Goal: Transaction & Acquisition: Book appointment/travel/reservation

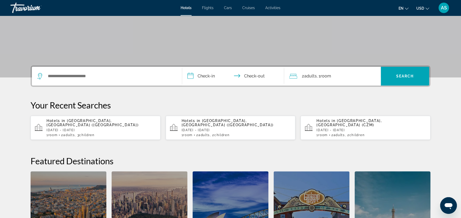
scroll to position [79, 0]
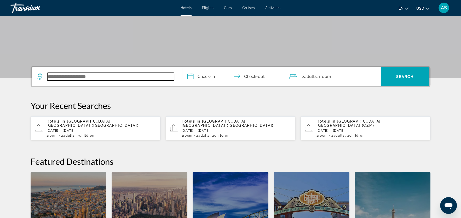
click at [133, 75] on input "Search widget" at bounding box center [110, 77] width 127 height 8
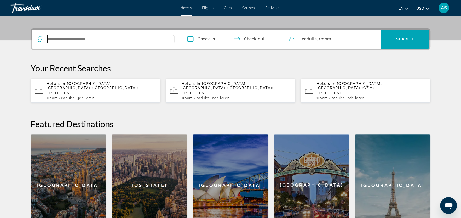
scroll to position [127, 0]
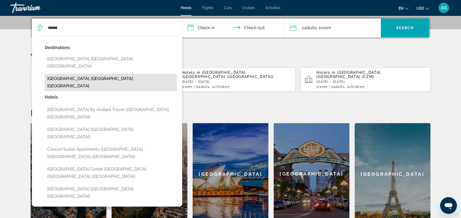
click at [108, 74] on button "[GEOGRAPHIC_DATA], [GEOGRAPHIC_DATA], [GEOGRAPHIC_DATA]" at bounding box center [111, 82] width 132 height 17
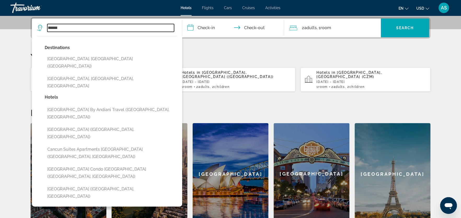
type input "**********"
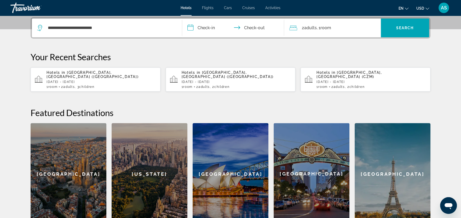
click at [209, 28] on input "**********" at bounding box center [234, 29] width 104 height 20
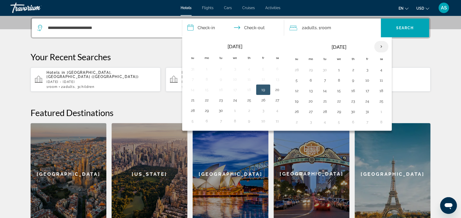
click at [379, 46] on th "Next month" at bounding box center [381, 46] width 14 height 11
click at [364, 100] on button "20" at bounding box center [367, 101] width 8 height 7
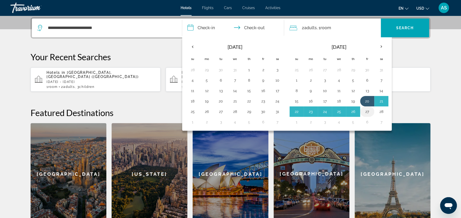
click at [364, 109] on button "27" at bounding box center [367, 111] width 8 height 7
type input "**********"
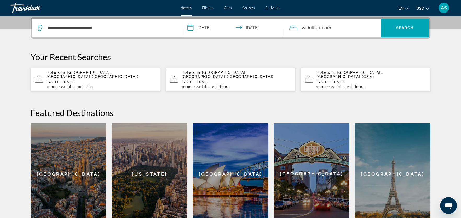
click at [344, 27] on div "2 Adult Adults , 1 Room rooms" at bounding box center [334, 27] width 91 height 7
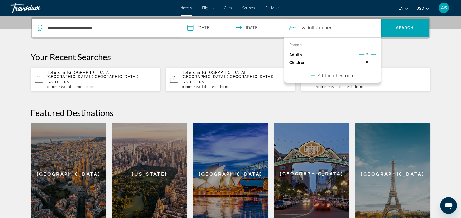
click at [373, 62] on icon "Increment children" at bounding box center [372, 62] width 5 height 5
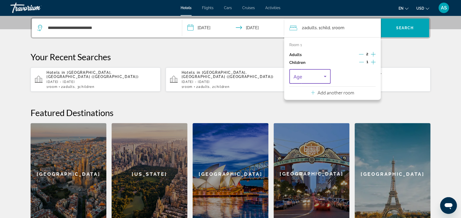
click at [324, 76] on icon "Travelers: 2 adults, 1 child" at bounding box center [325, 76] width 6 height 6
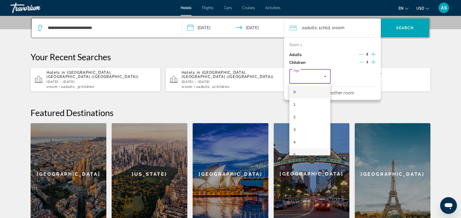
click at [305, 151] on mat-option "5" at bounding box center [309, 155] width 41 height 13
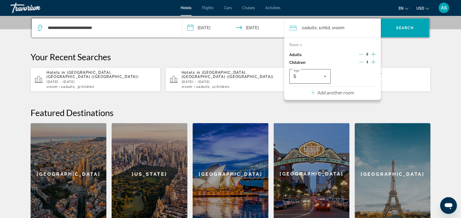
click at [326, 73] on icon "Travelers: 2 adults, 1 child" at bounding box center [325, 76] width 6 height 6
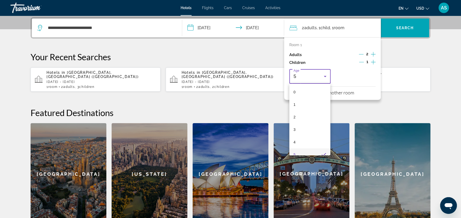
scroll to position [5, 0]
click at [373, 62] on div at bounding box center [230, 109] width 461 height 218
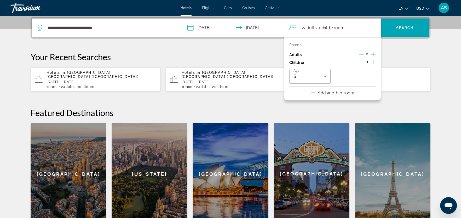
click at [373, 62] on icon "Increment children" at bounding box center [372, 62] width 5 height 6
click at [369, 75] on icon "Travelers: 2 adults, 2 children" at bounding box center [370, 76] width 6 height 6
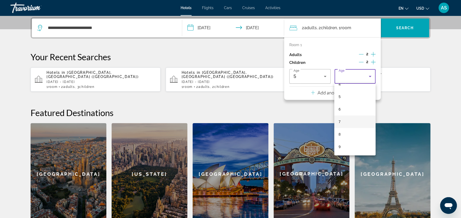
scroll to position [59, 0]
click at [349, 147] on mat-option "9" at bounding box center [354, 145] width 41 height 13
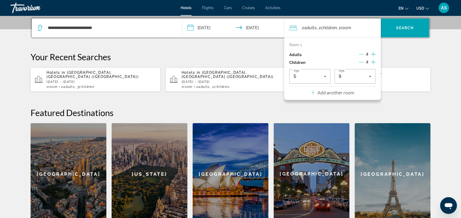
click at [332, 108] on h2 "Featured Destinations" at bounding box center [230, 113] width 399 height 10
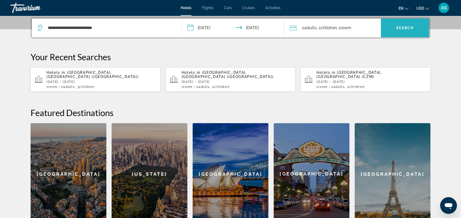
click at [400, 29] on span "Search" at bounding box center [405, 28] width 18 height 4
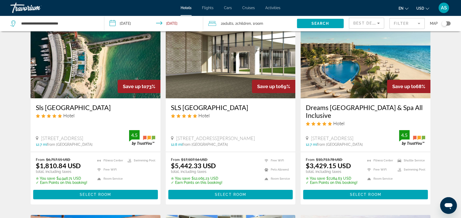
scroll to position [35, 0]
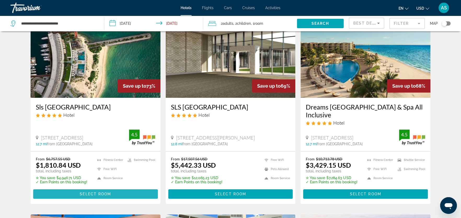
click at [91, 195] on span "Select Room" at bounding box center [95, 194] width 31 height 4
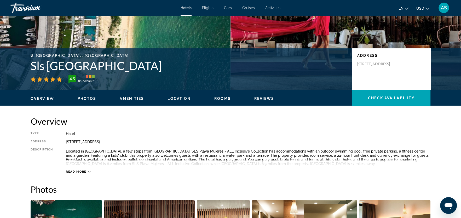
scroll to position [81, 0]
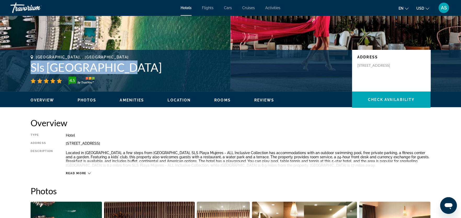
drag, startPoint x: 120, startPoint y: 69, endPoint x: 33, endPoint y: 67, distance: 87.5
click at [33, 67] on h1 "Sls Playa Mujeres" at bounding box center [189, 68] width 316 height 14
copy h1 "Sls Playa Mujeres"
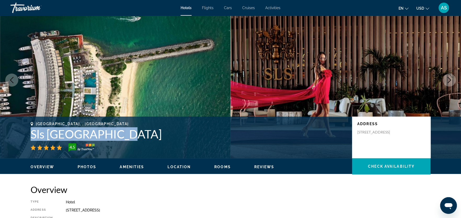
scroll to position [12, 0]
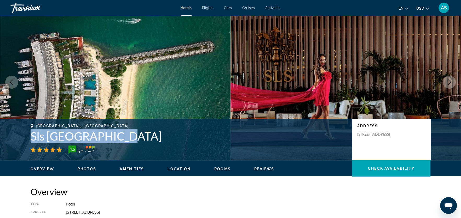
click at [451, 84] on icon "Next image" at bounding box center [449, 82] width 6 height 6
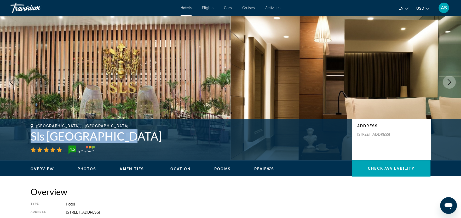
click at [451, 84] on icon "Next image" at bounding box center [449, 82] width 6 height 6
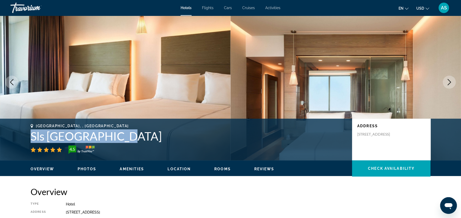
click at [451, 84] on icon "Next image" at bounding box center [449, 82] width 6 height 6
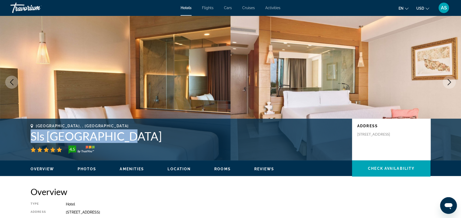
click at [451, 84] on icon "Next image" at bounding box center [449, 82] width 6 height 6
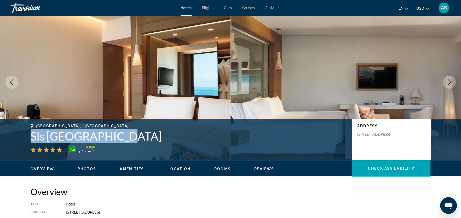
click at [451, 84] on icon "Next image" at bounding box center [449, 82] width 6 height 6
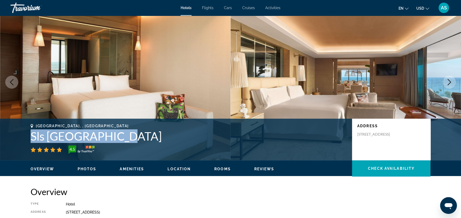
click at [450, 84] on icon "Next image" at bounding box center [449, 82] width 6 height 6
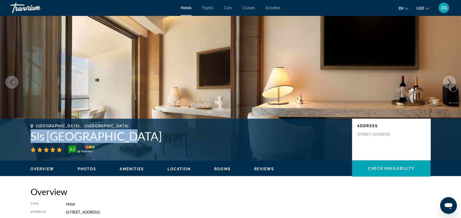
click at [450, 84] on icon "Next image" at bounding box center [449, 82] width 6 height 6
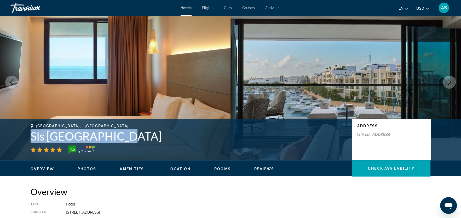
click at [450, 84] on icon "Next image" at bounding box center [449, 82] width 6 height 6
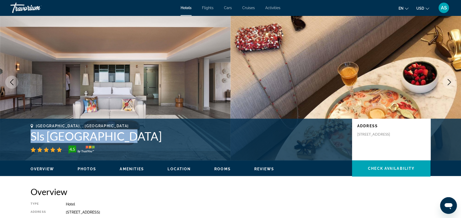
click at [450, 84] on icon "Next image" at bounding box center [449, 82] width 6 height 6
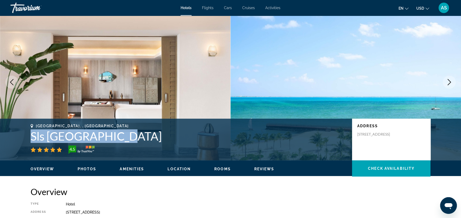
click at [450, 84] on icon "Next image" at bounding box center [449, 82] width 6 height 6
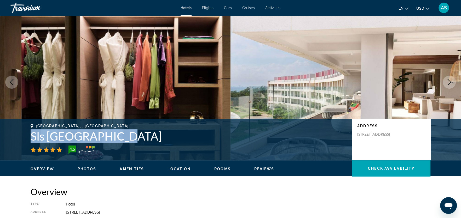
click at [450, 84] on icon "Next image" at bounding box center [449, 82] width 6 height 6
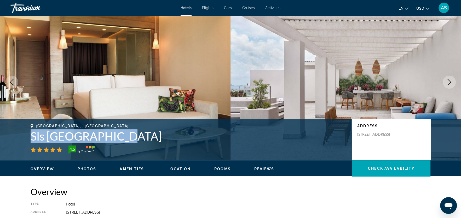
click at [450, 84] on icon "Next image" at bounding box center [449, 82] width 6 height 6
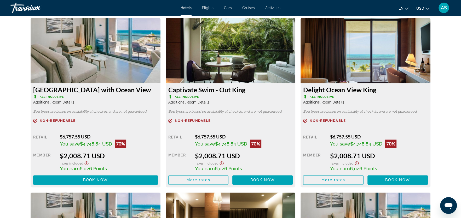
scroll to position [698, 0]
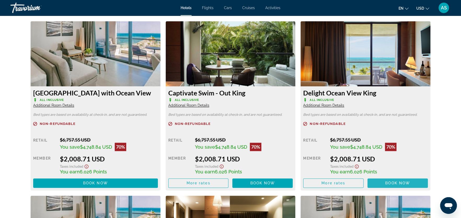
click at [387, 182] on span "Book now" at bounding box center [397, 183] width 25 height 4
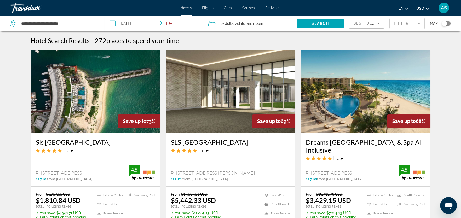
click at [113, 24] on input "**********" at bounding box center [154, 24] width 101 height 17
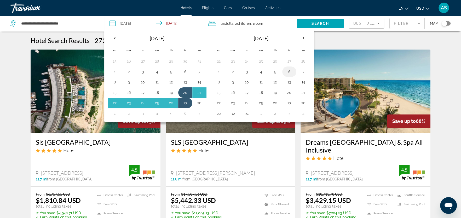
click at [287, 70] on button "6" at bounding box center [289, 71] width 8 height 7
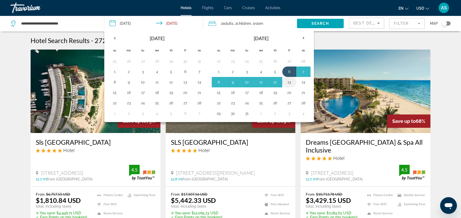
click at [287, 83] on button "13" at bounding box center [289, 82] width 8 height 7
type input "**********"
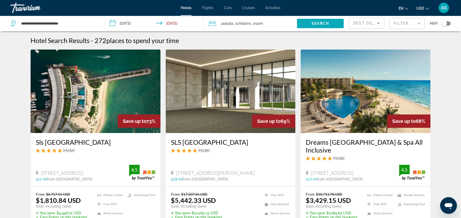
click at [314, 23] on span "Search" at bounding box center [320, 23] width 18 height 4
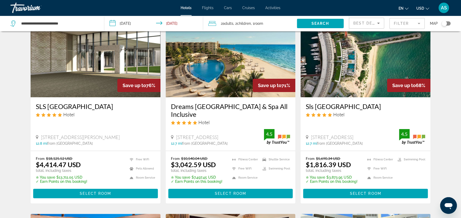
scroll to position [43, 0]
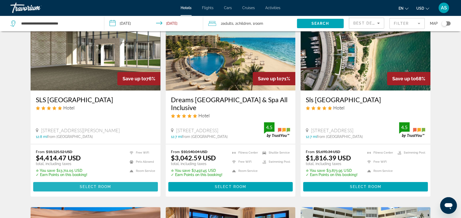
click at [114, 185] on span "Main content" at bounding box center [95, 187] width 125 height 13
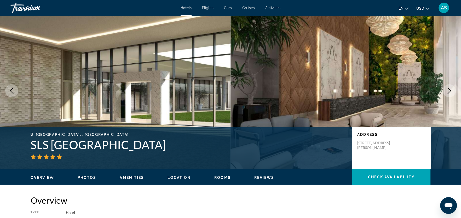
scroll to position [4, 0]
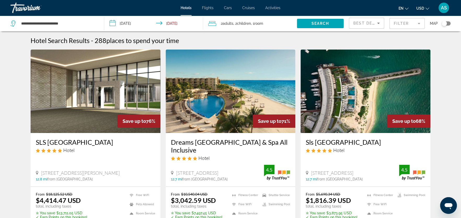
click at [271, 23] on div "2 Adult Adults , 2 Child Children , 1 Room rooms" at bounding box center [252, 23] width 88 height 7
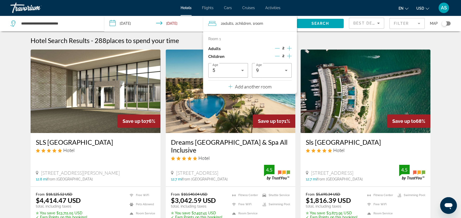
click at [289, 56] on icon "Increment children" at bounding box center [289, 56] width 5 height 5
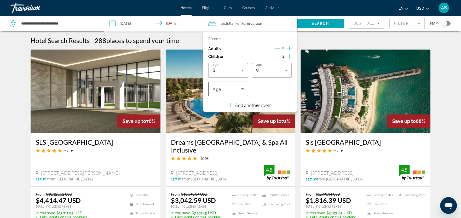
click at [243, 91] on icon "Travelers: 2 adults, 3 children" at bounding box center [242, 89] width 6 height 6
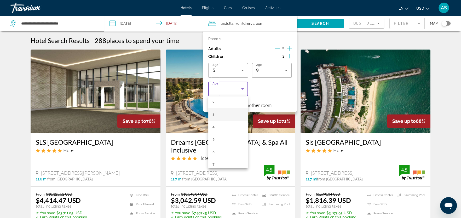
scroll to position [29, 0]
click at [227, 151] on mat-option "6" at bounding box center [228, 151] width 40 height 13
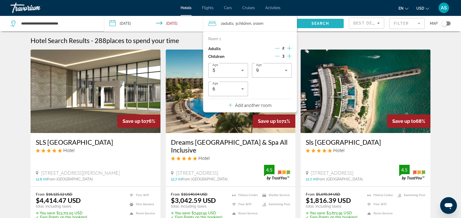
click at [323, 25] on span "Search" at bounding box center [320, 23] width 18 height 4
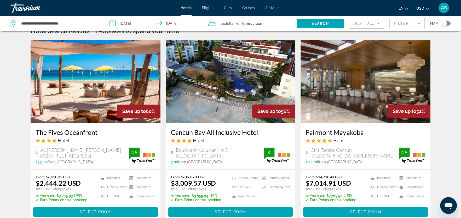
scroll to position [15, 0]
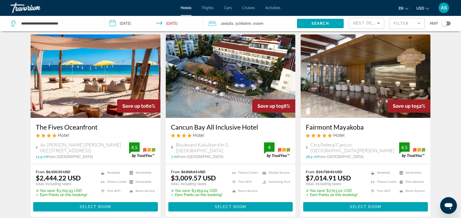
click at [76, 127] on h3 "The Fives Oceanfront" at bounding box center [95, 127] width 119 height 8
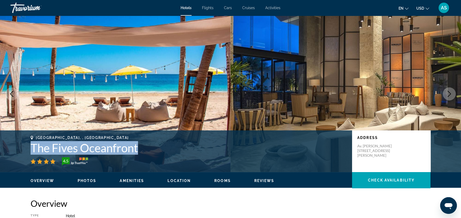
drag, startPoint x: 141, startPoint y: 149, endPoint x: 21, endPoint y: 150, distance: 120.3
click at [21, 150] on div "Puerto Morelos, , Mexico The Fives Oceanfront 4.5 Address Av. Javier Rojo Gomez…" at bounding box center [230, 151] width 420 height 31
copy h1 "The Fives Oceanfront"
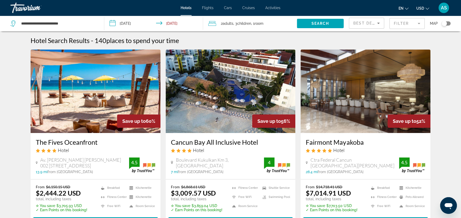
click at [122, 23] on input "**********" at bounding box center [154, 24] width 101 height 17
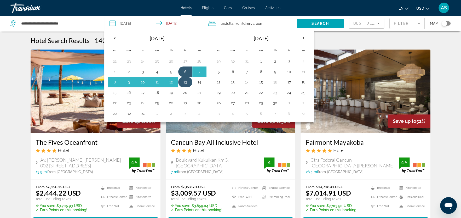
click at [184, 83] on button "13" at bounding box center [185, 82] width 8 height 7
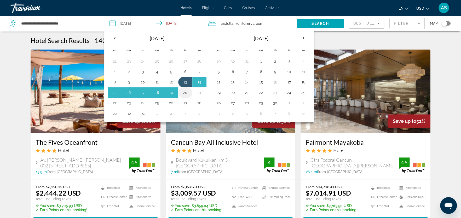
click at [185, 91] on button "20" at bounding box center [185, 92] width 8 height 7
type input "**********"
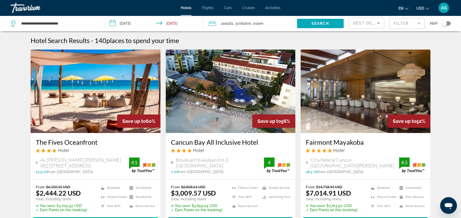
click at [318, 25] on span "Search" at bounding box center [320, 23] width 18 height 4
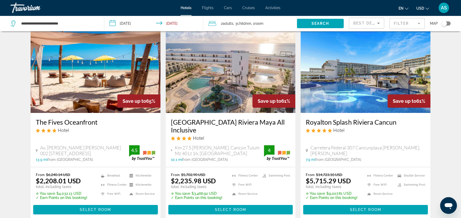
scroll to position [21, 0]
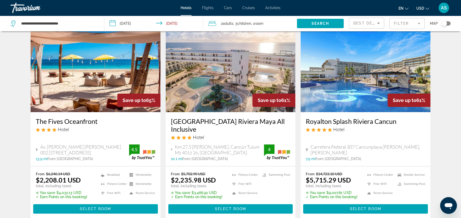
click at [90, 122] on h3 "The Fives Oceanfront" at bounding box center [95, 121] width 119 height 8
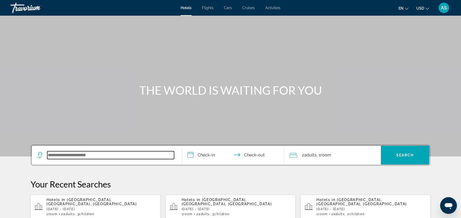
click at [100, 155] on input "Search widget" at bounding box center [110, 155] width 127 height 8
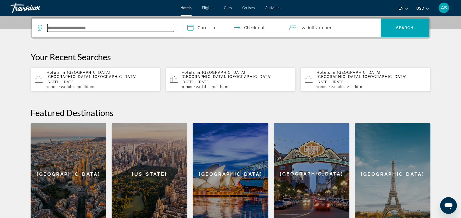
scroll to position [127, 0]
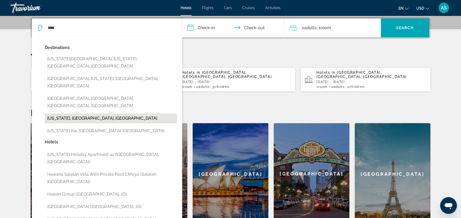
click at [104, 114] on button "[US_STATE], [GEOGRAPHIC_DATA], [GEOGRAPHIC_DATA]" at bounding box center [111, 119] width 132 height 10
type input "**********"
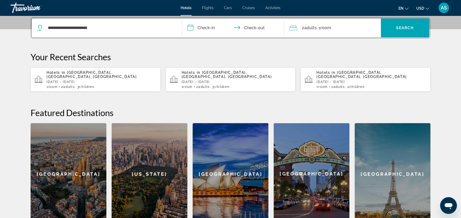
click at [202, 26] on input "**********" at bounding box center [234, 29] width 104 height 20
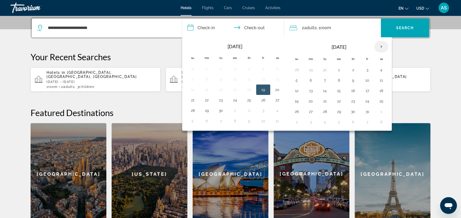
click at [381, 46] on th "Next month" at bounding box center [381, 46] width 14 height 11
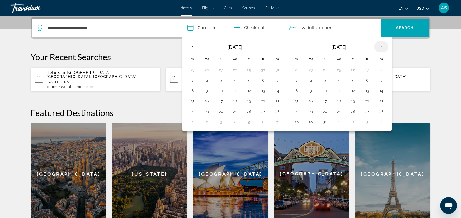
click at [381, 46] on th "Next month" at bounding box center [381, 46] width 14 height 11
click at [351, 69] on button "2" at bounding box center [353, 69] width 8 height 7
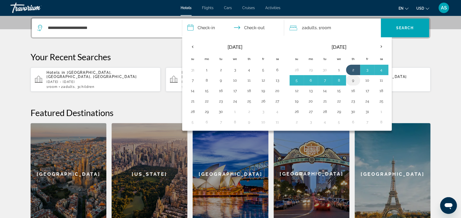
click at [351, 79] on button "9" at bounding box center [353, 80] width 8 height 7
type input "**********"
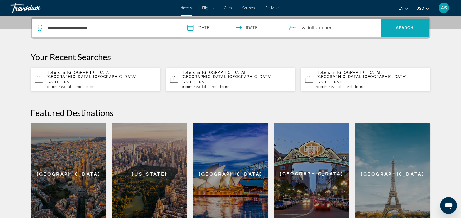
click at [402, 29] on span "Search" at bounding box center [405, 28] width 18 height 4
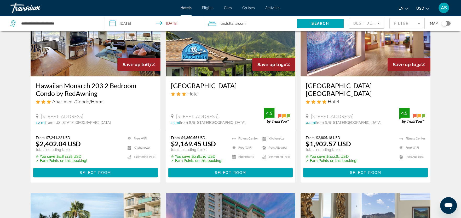
scroll to position [58, 0]
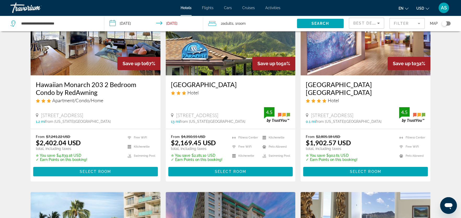
click at [98, 170] on span "Select Room" at bounding box center [95, 172] width 31 height 4
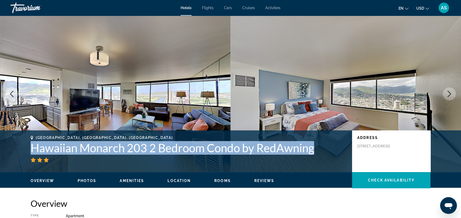
drag, startPoint x: 321, startPoint y: 149, endPoint x: 28, endPoint y: 143, distance: 292.4
click at [28, 143] on div "[GEOGRAPHIC_DATA], [GEOGRAPHIC_DATA], [GEOGRAPHIC_DATA] 203 2 Bedroom Condo by …" at bounding box center [230, 151] width 420 height 31
copy h1 "Hawaiian Monarch 203 2 Bedroom Condo by RedAwning"
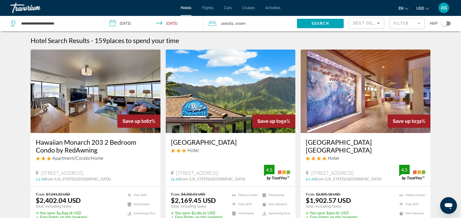
click at [259, 24] on div "2 Adult Adults , 1 Room rooms" at bounding box center [252, 23] width 88 height 7
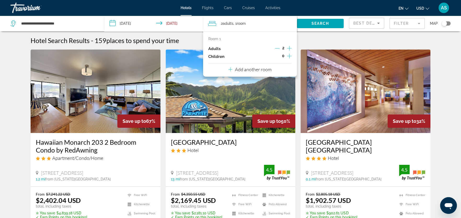
click at [288, 57] on icon "Increment children" at bounding box center [289, 56] width 5 height 6
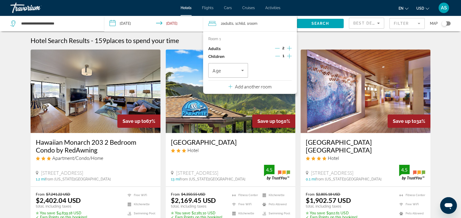
click at [288, 57] on icon "Increment children" at bounding box center [289, 56] width 5 height 6
click at [244, 71] on icon "Travelers: 2 adults, 2 children" at bounding box center [242, 70] width 6 height 6
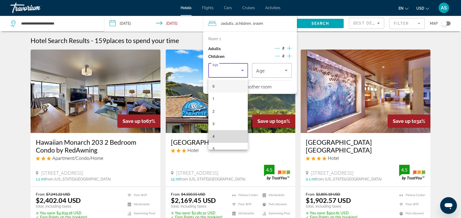
click at [229, 137] on mat-option "4" at bounding box center [228, 136] width 40 height 13
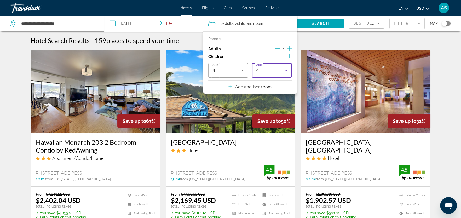
click at [284, 73] on icon "Travelers: 2 adults, 2 children" at bounding box center [286, 70] width 6 height 6
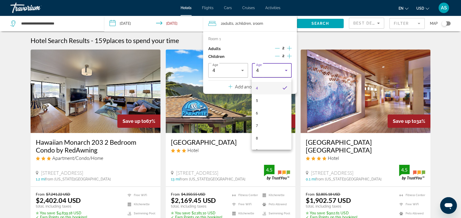
scroll to position [51, 0]
click at [270, 132] on mat-option "8" at bounding box center [271, 135] width 40 height 13
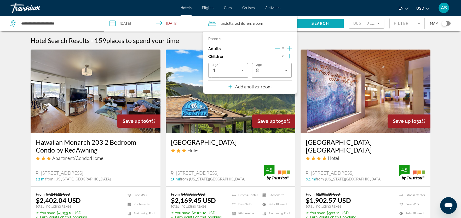
click at [317, 23] on span "Search" at bounding box center [320, 23] width 18 height 4
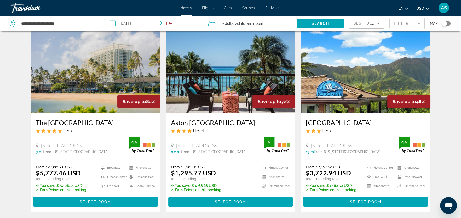
scroll to position [20, 0]
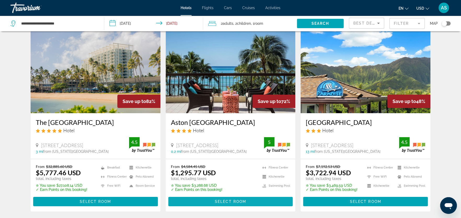
click at [222, 203] on span "Select Room" at bounding box center [230, 202] width 31 height 4
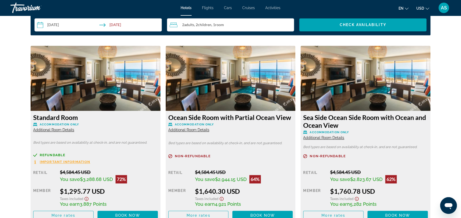
scroll to position [694, 0]
